Goal: Information Seeking & Learning: Learn about a topic

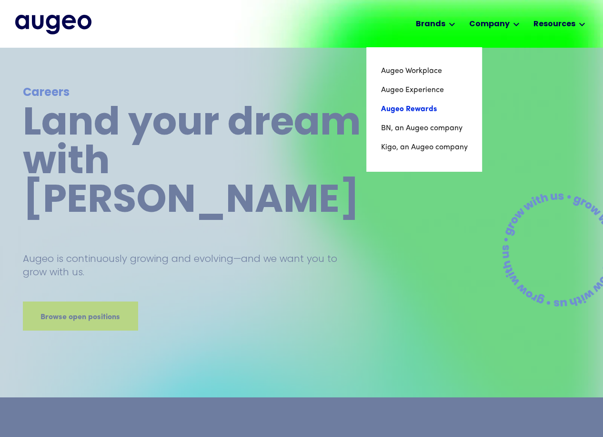
click at [418, 107] on link "Augeo Rewards" at bounding box center [424, 109] width 87 height 19
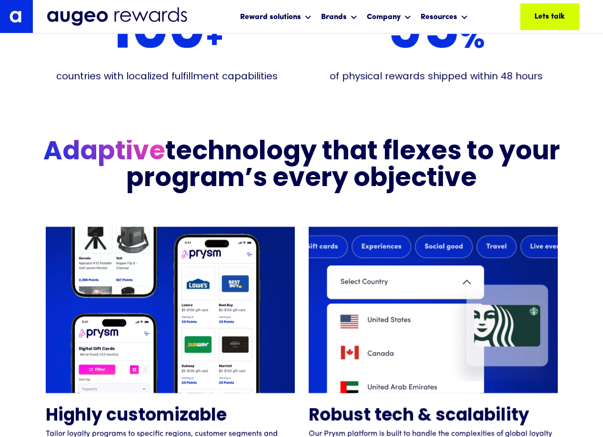
scroll to position [2046, 0]
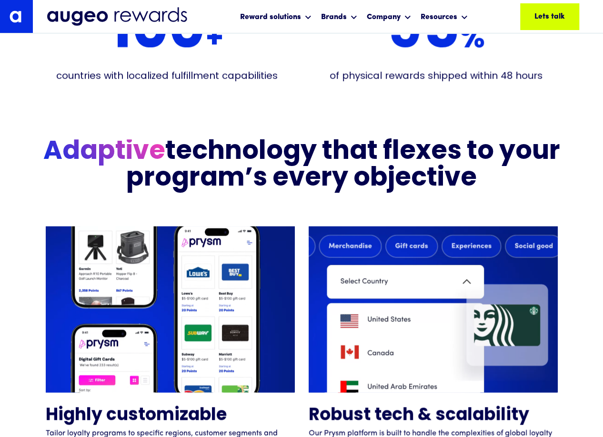
click at [73, 272] on video at bounding box center [170, 309] width 249 height 166
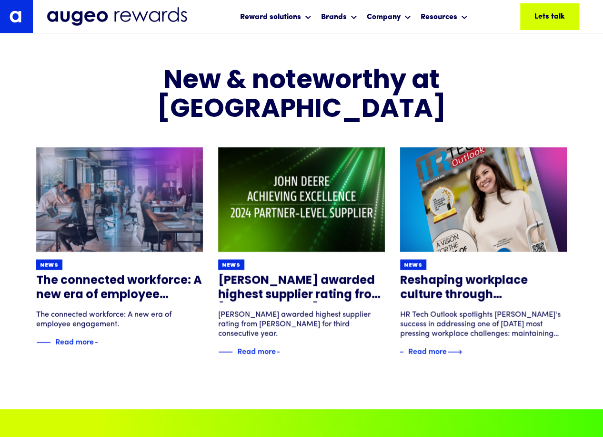
scroll to position [5942, 0]
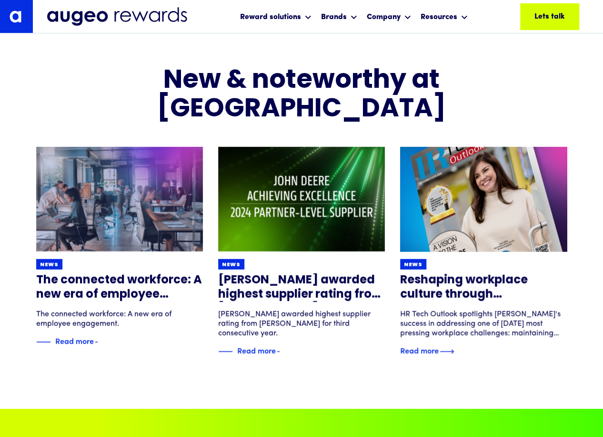
click at [433, 344] on div "Read more" at bounding box center [419, 349] width 39 height 11
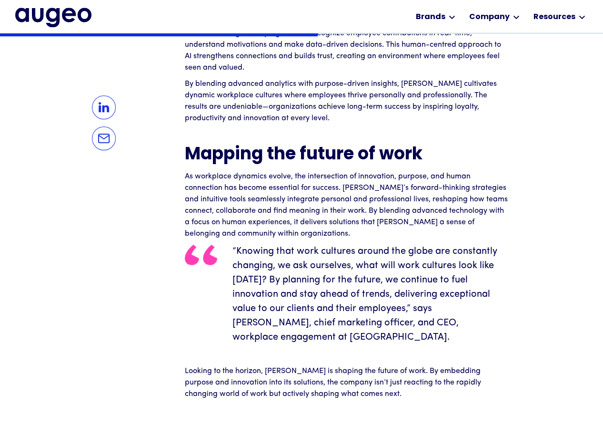
scroll to position [1899, 0]
